Goal: Transaction & Acquisition: Register for event/course

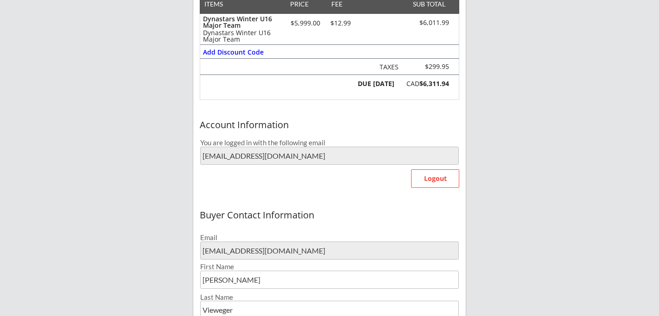
scroll to position [390, 0]
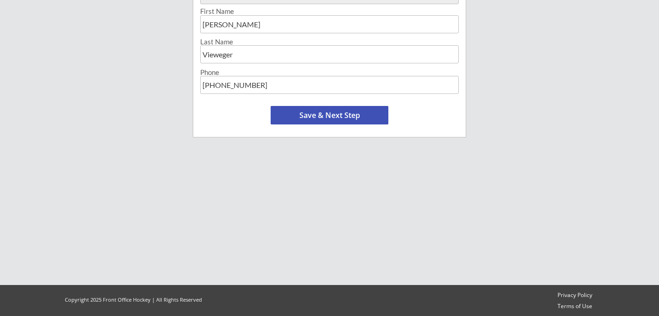
click at [319, 112] on button "Save & Next Step" at bounding box center [330, 115] width 118 height 19
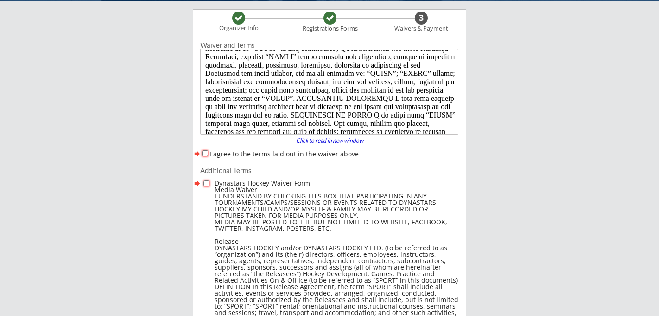
scroll to position [252, 0]
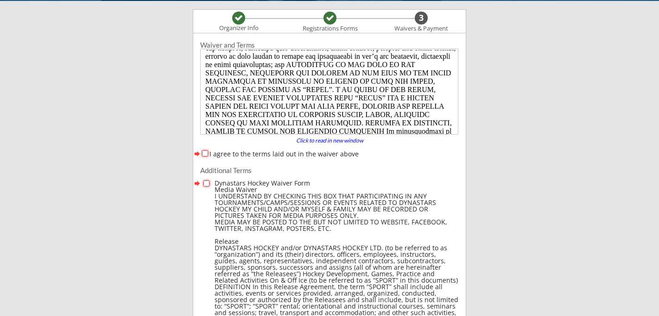
click at [206, 154] on input "I agree to the terms laid out in the waiver above" at bounding box center [205, 154] width 6 height 6
checkbox input "true"
click at [207, 184] on input "checkbox" at bounding box center [206, 184] width 6 height 6
checkbox input "true"
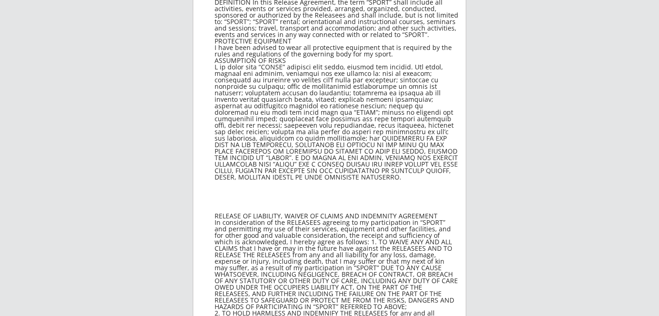
scroll to position [0, 0]
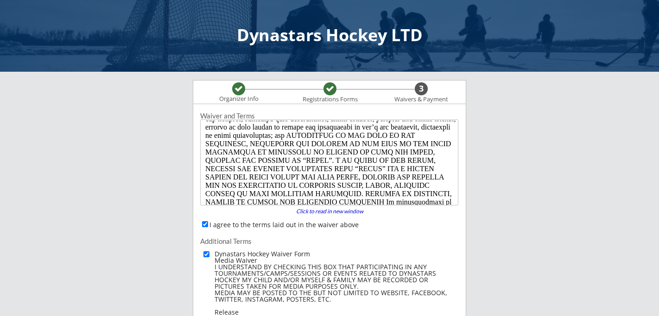
click at [237, 90] on div at bounding box center [238, 89] width 8 height 8
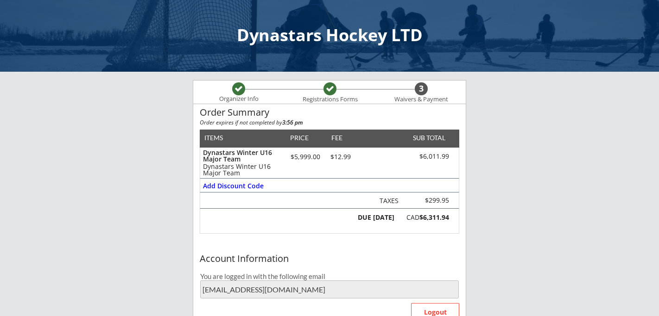
click at [237, 90] on div at bounding box center [238, 89] width 8 height 8
click at [239, 90] on div at bounding box center [238, 89] width 8 height 8
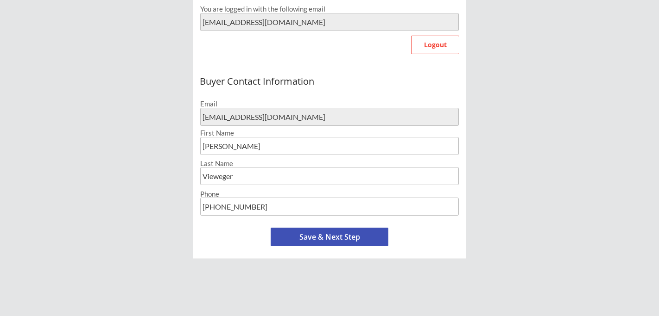
scroll to position [136, 0]
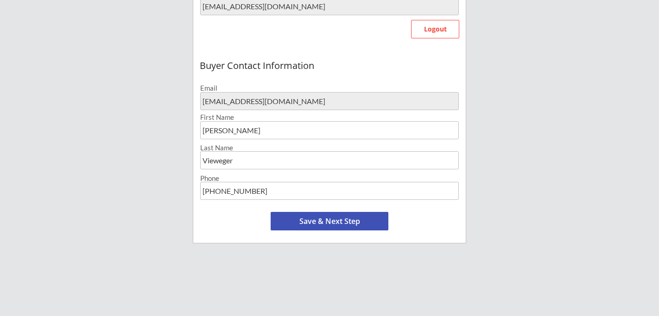
click at [322, 222] on button "Save & Next Step" at bounding box center [330, 221] width 118 height 19
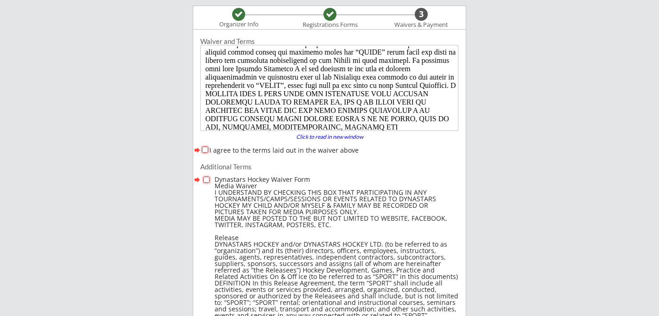
scroll to position [598, 0]
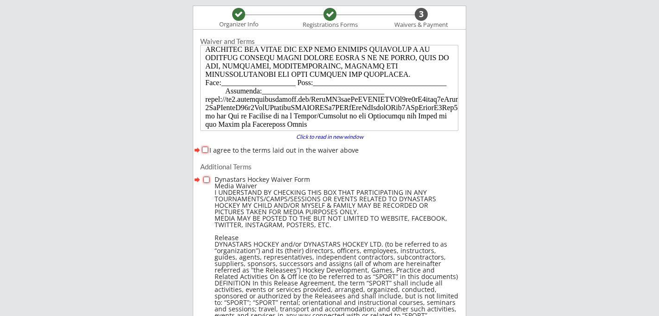
click at [205, 150] on input "I agree to the terms laid out in the waiver above" at bounding box center [205, 150] width 6 height 6
checkbox input "true"
click at [205, 178] on input "checkbox" at bounding box center [206, 180] width 6 height 6
checkbox input "true"
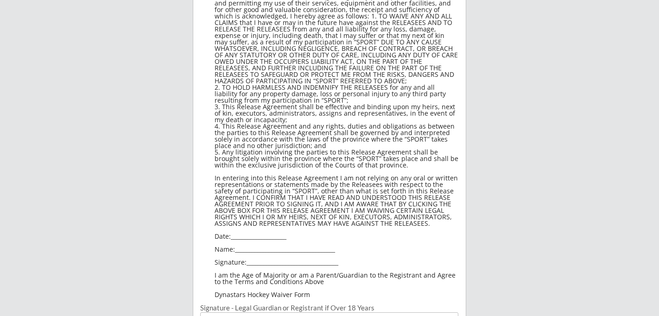
scroll to position [661, 0]
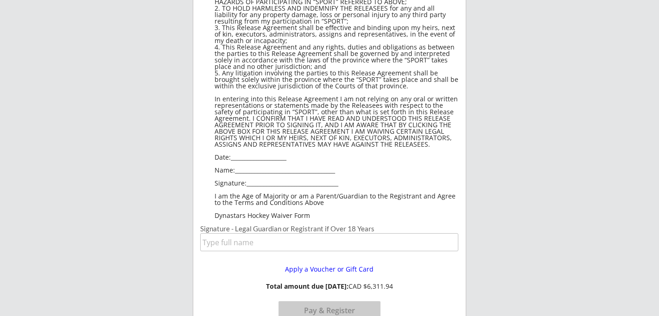
click at [240, 246] on input "input" at bounding box center [329, 242] width 258 height 18
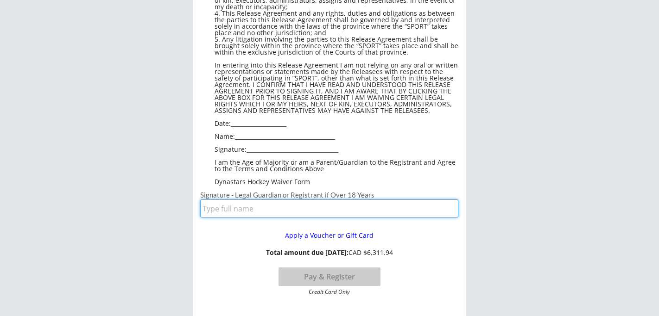
scroll to position [698, 0]
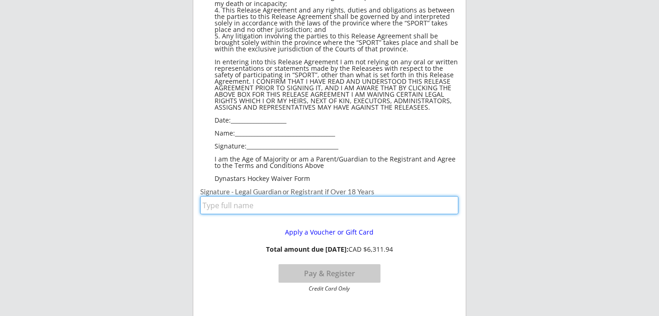
click at [318, 276] on button "Pay & Register" at bounding box center [329, 273] width 102 height 19
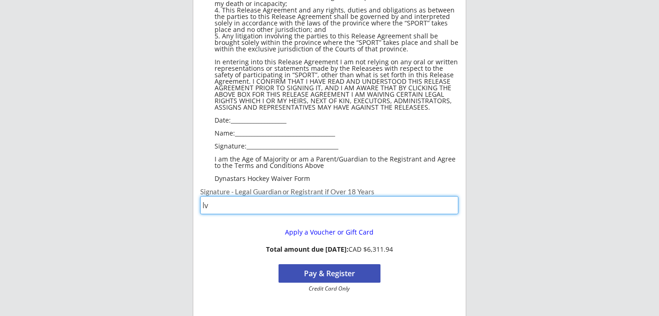
type input "lv"
click at [346, 275] on button "Pay & Register" at bounding box center [329, 273] width 102 height 19
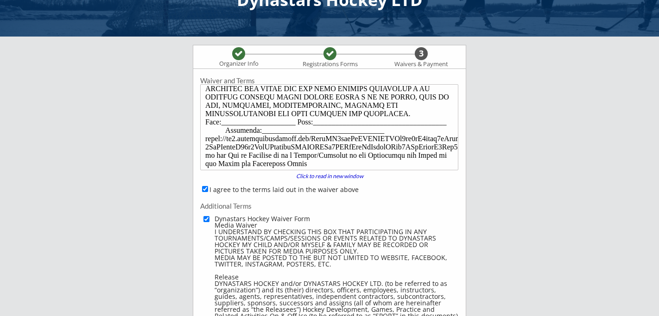
scroll to position [0, 0]
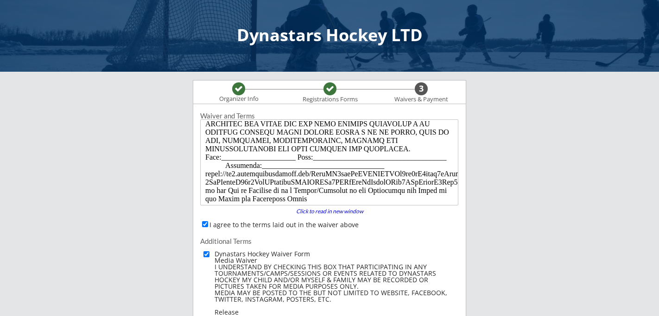
click at [237, 94] on div at bounding box center [238, 88] width 13 height 13
